Goal: Transaction & Acquisition: Book appointment/travel/reservation

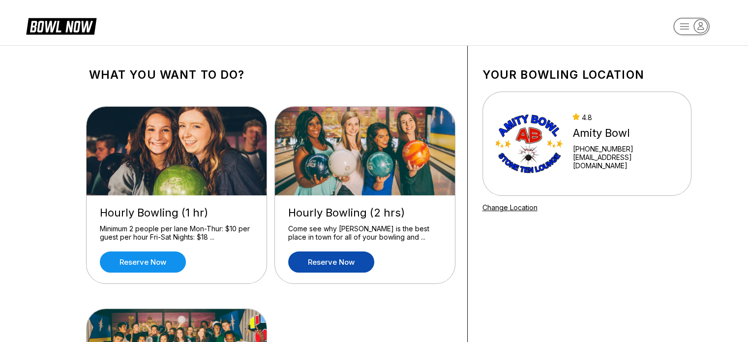
click at [317, 258] on link "Reserve now" at bounding box center [331, 261] width 86 height 21
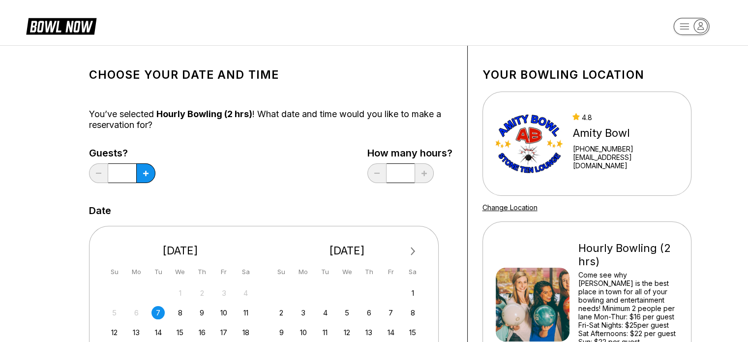
click at [151, 181] on div "Guests? *" at bounding box center [122, 167] width 66 height 40
click at [145, 174] on icon at bounding box center [145, 173] width 5 height 5
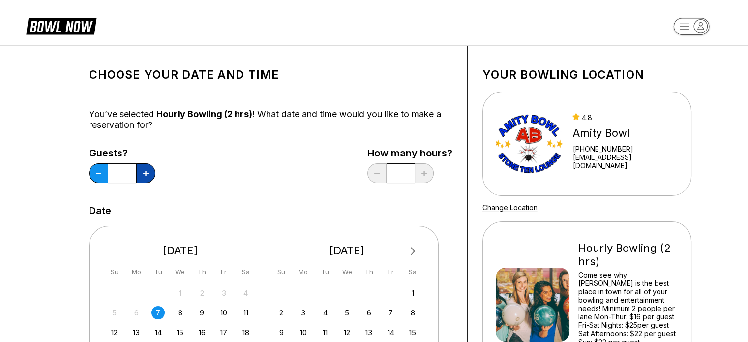
click at [145, 174] on icon at bounding box center [145, 173] width 5 height 5
type input "*"
click at [223, 312] on div "10" at bounding box center [223, 312] width 13 height 13
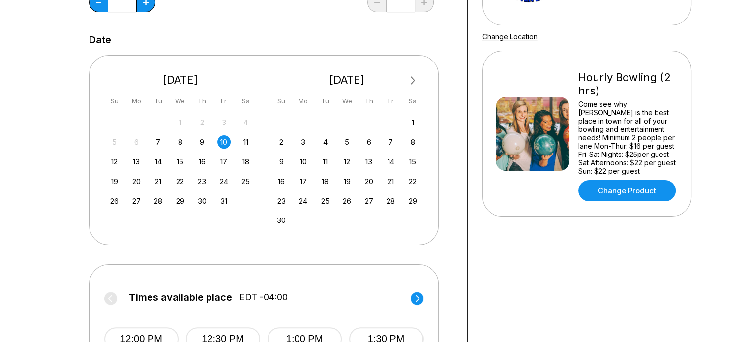
click at [251, 179] on div "25" at bounding box center [245, 180] width 13 height 13
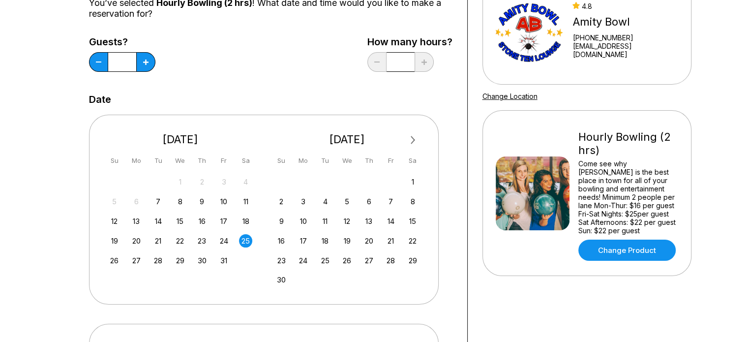
scroll to position [110, 0]
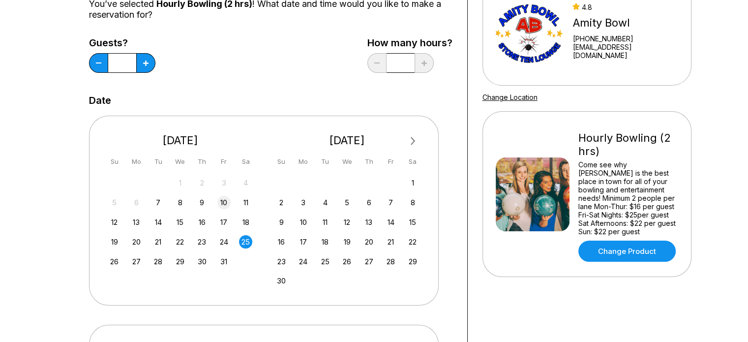
click at [224, 202] on div "10" at bounding box center [223, 202] width 13 height 13
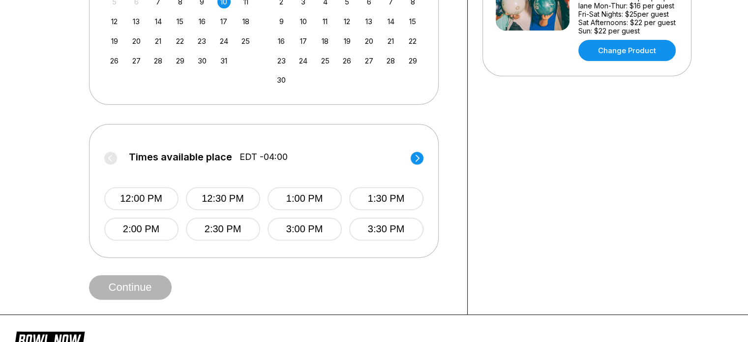
scroll to position [312, 0]
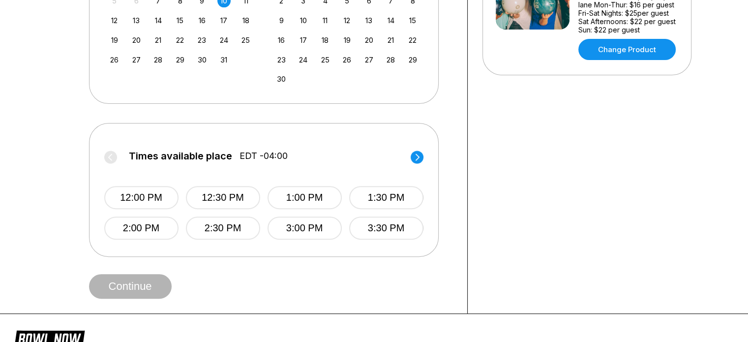
click at [414, 156] on circle at bounding box center [416, 156] width 13 height 13
click at [171, 224] on button "6:00 PM" at bounding box center [141, 227] width 74 height 23
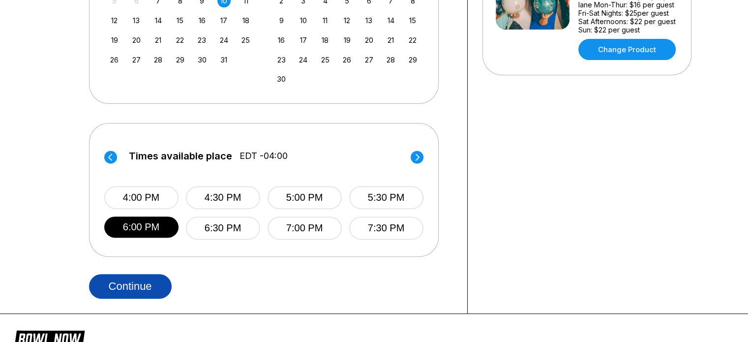
click at [133, 276] on button "Continue" at bounding box center [130, 286] width 83 height 25
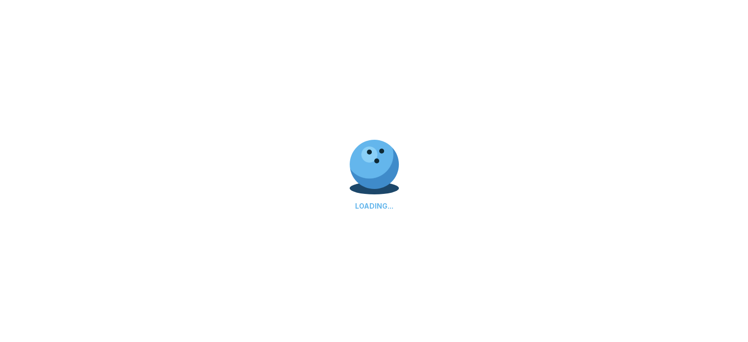
select select "**"
